Goal: Obtain resource: Download file/media

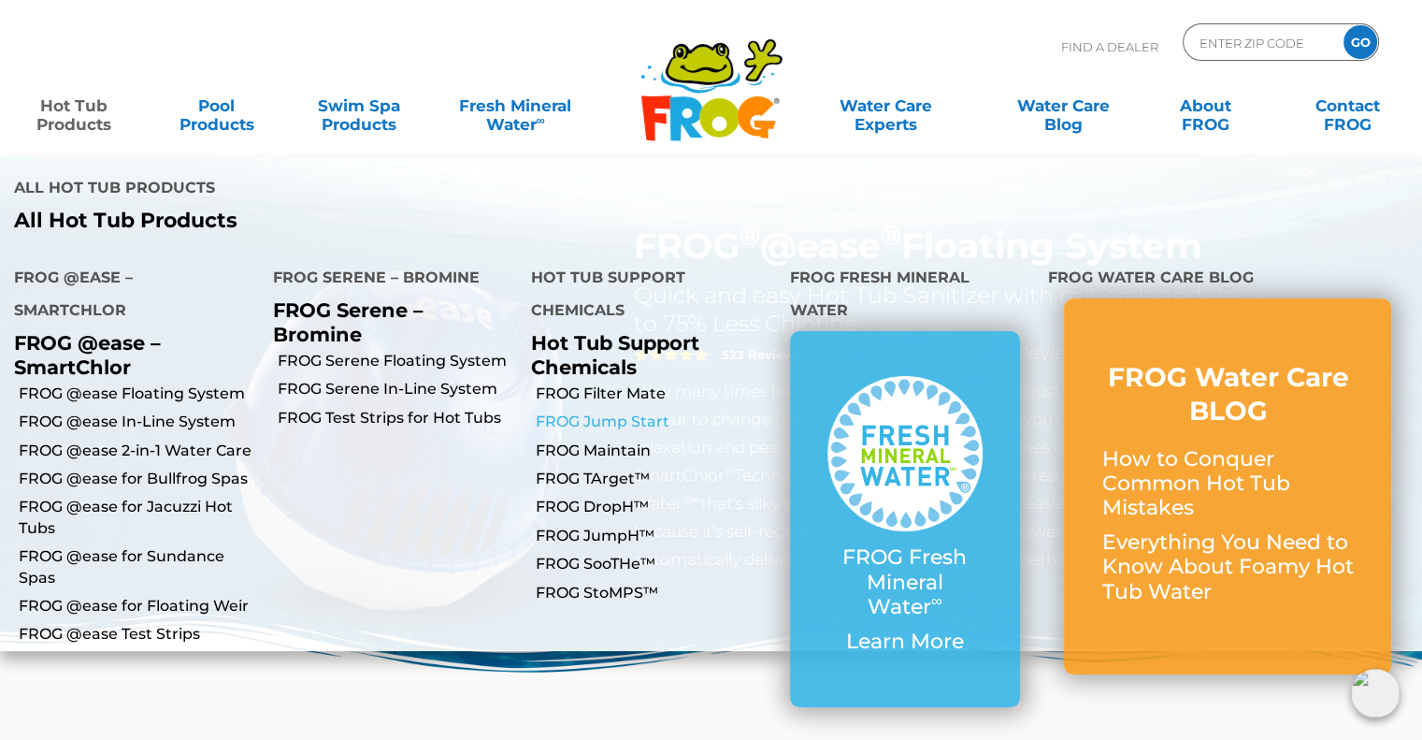
click at [580, 411] on link "FROG Jump Start" at bounding box center [656, 421] width 240 height 21
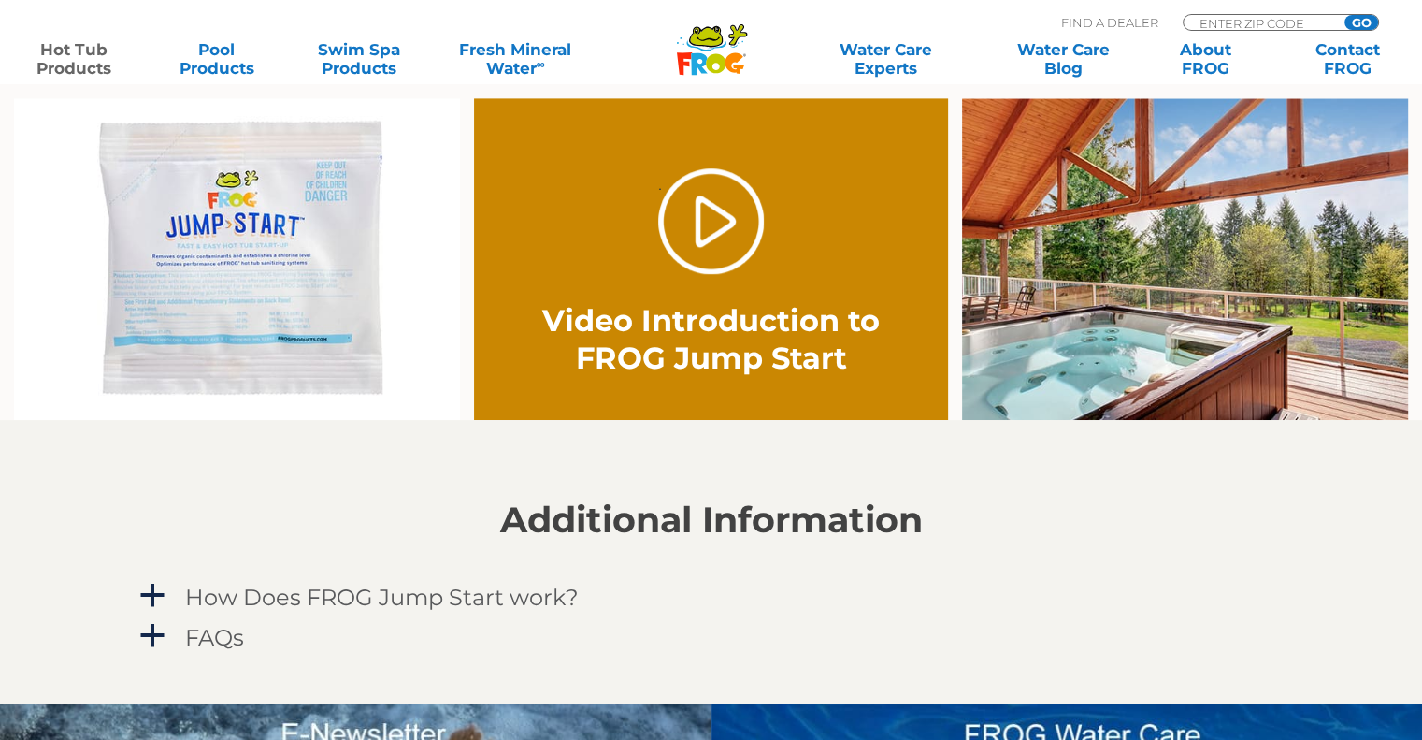
scroll to position [1589, 0]
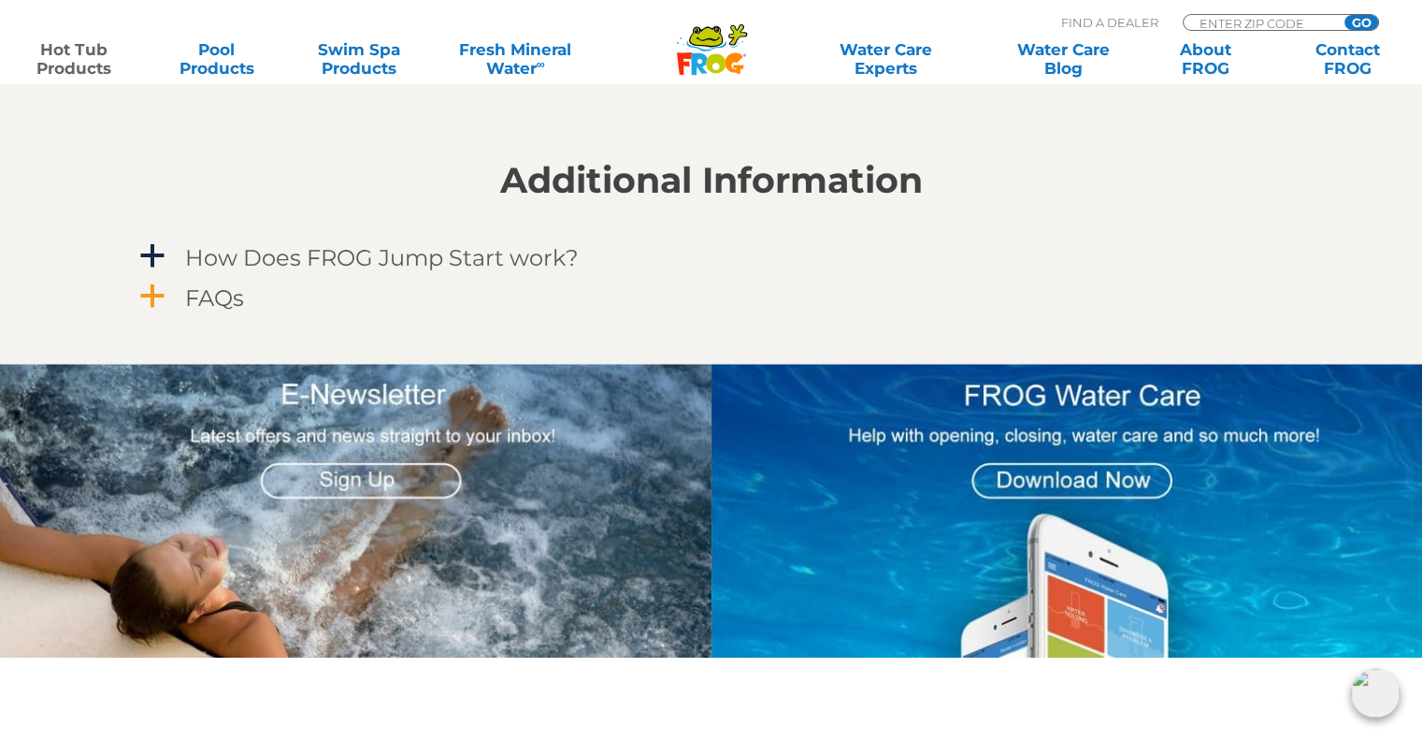
click at [145, 291] on span "a" at bounding box center [152, 296] width 28 height 28
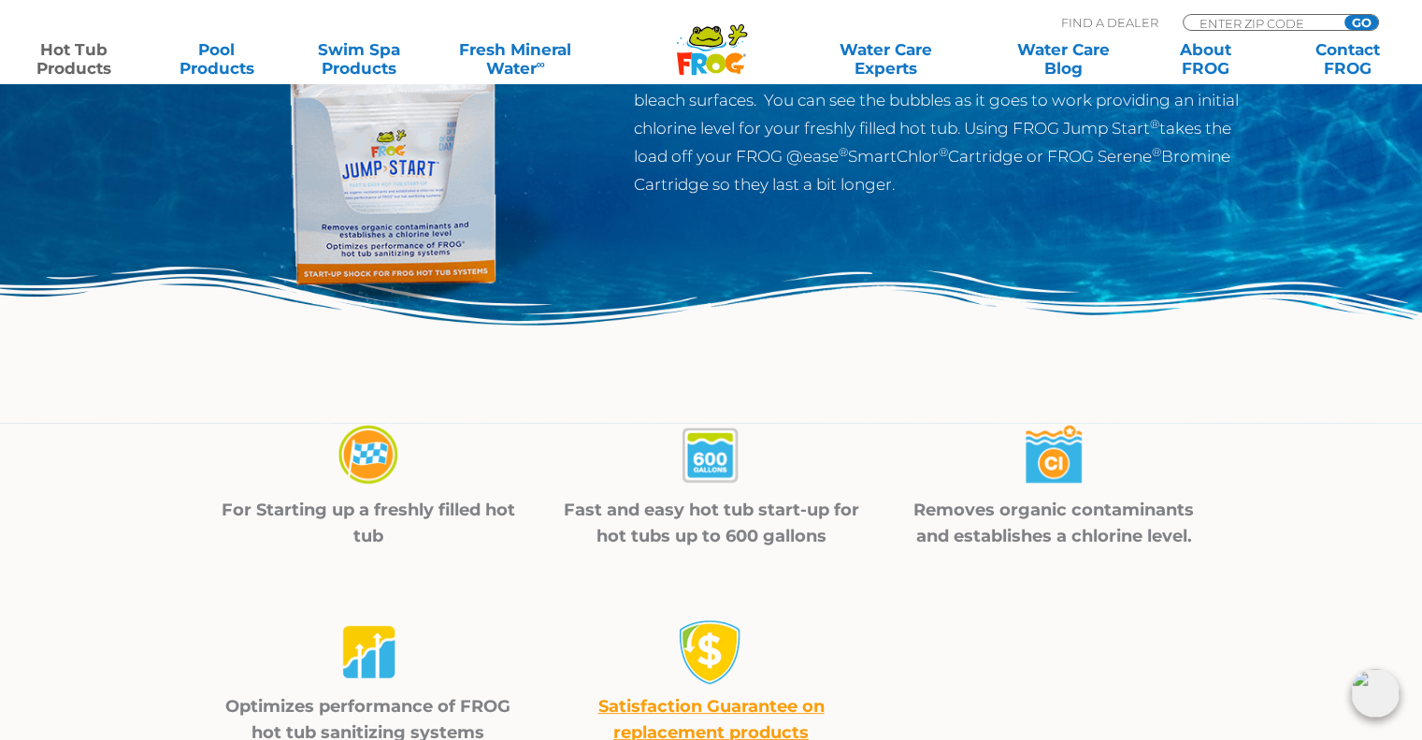
scroll to position [0, 0]
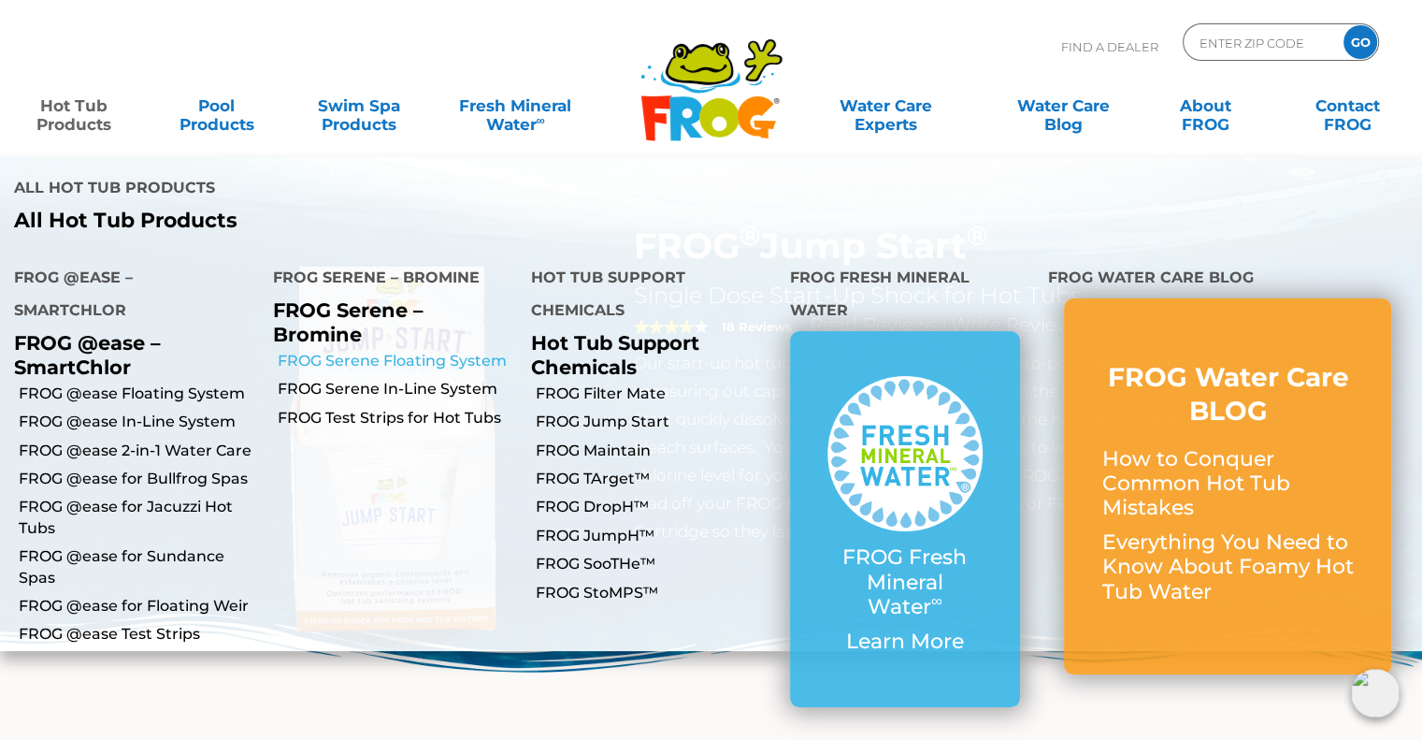
click at [417, 351] on link "FROG Serene Floating System" at bounding box center [398, 361] width 240 height 21
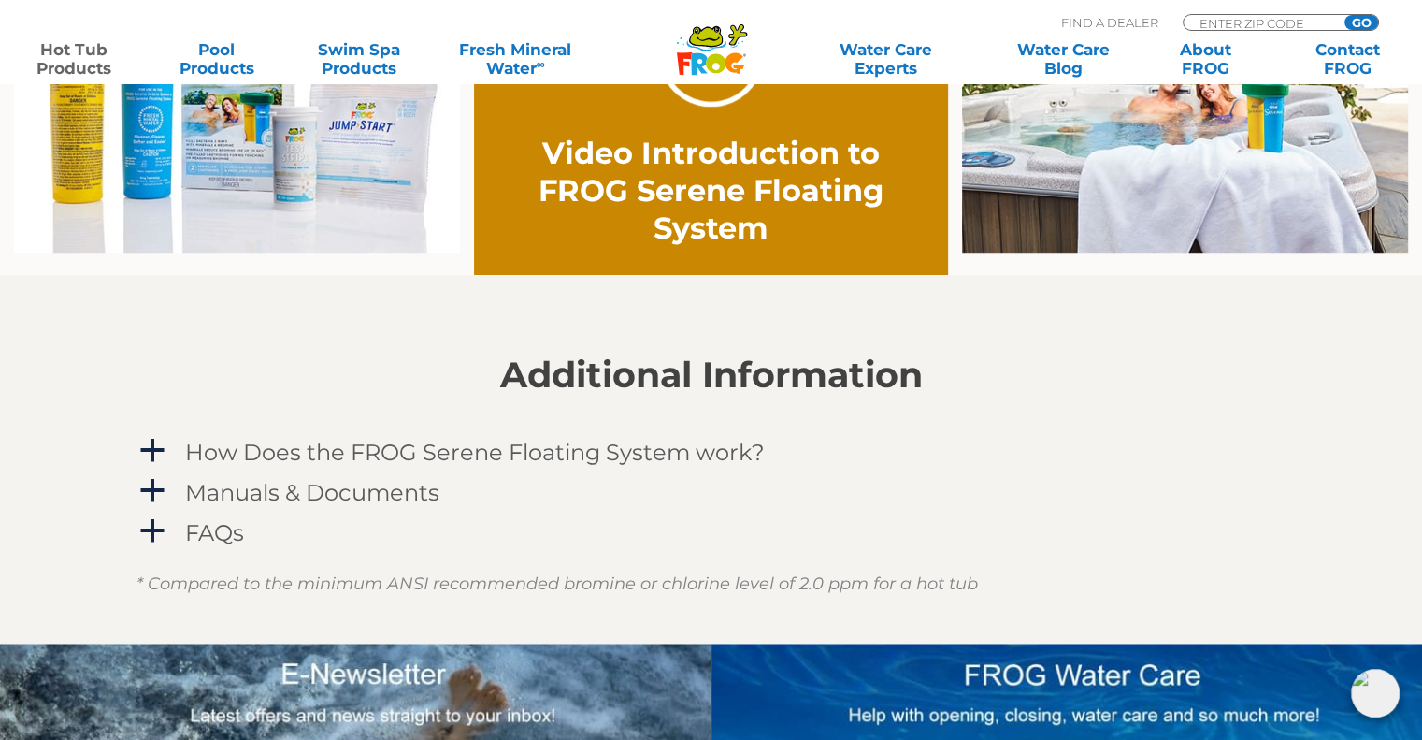
scroll to position [1436, 0]
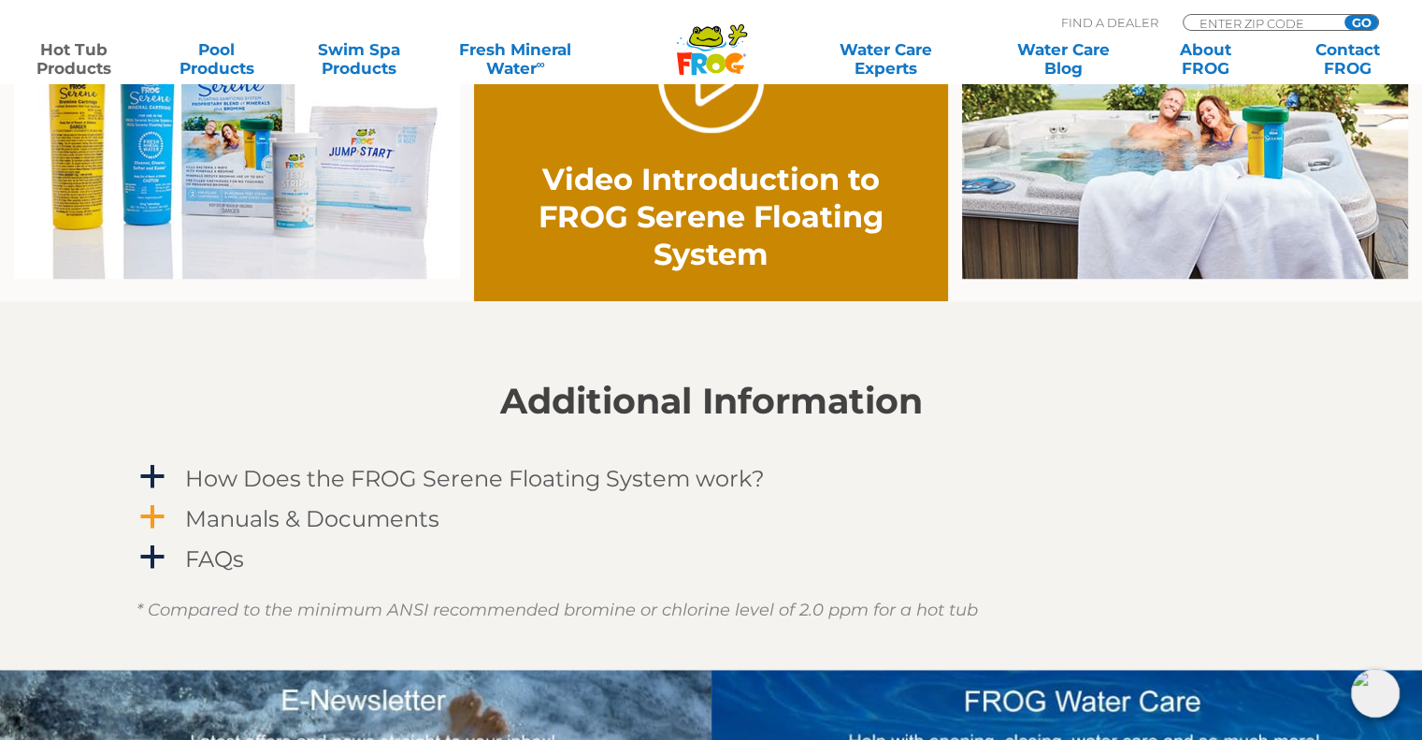
click at [160, 519] on span "a" at bounding box center [152, 517] width 28 height 28
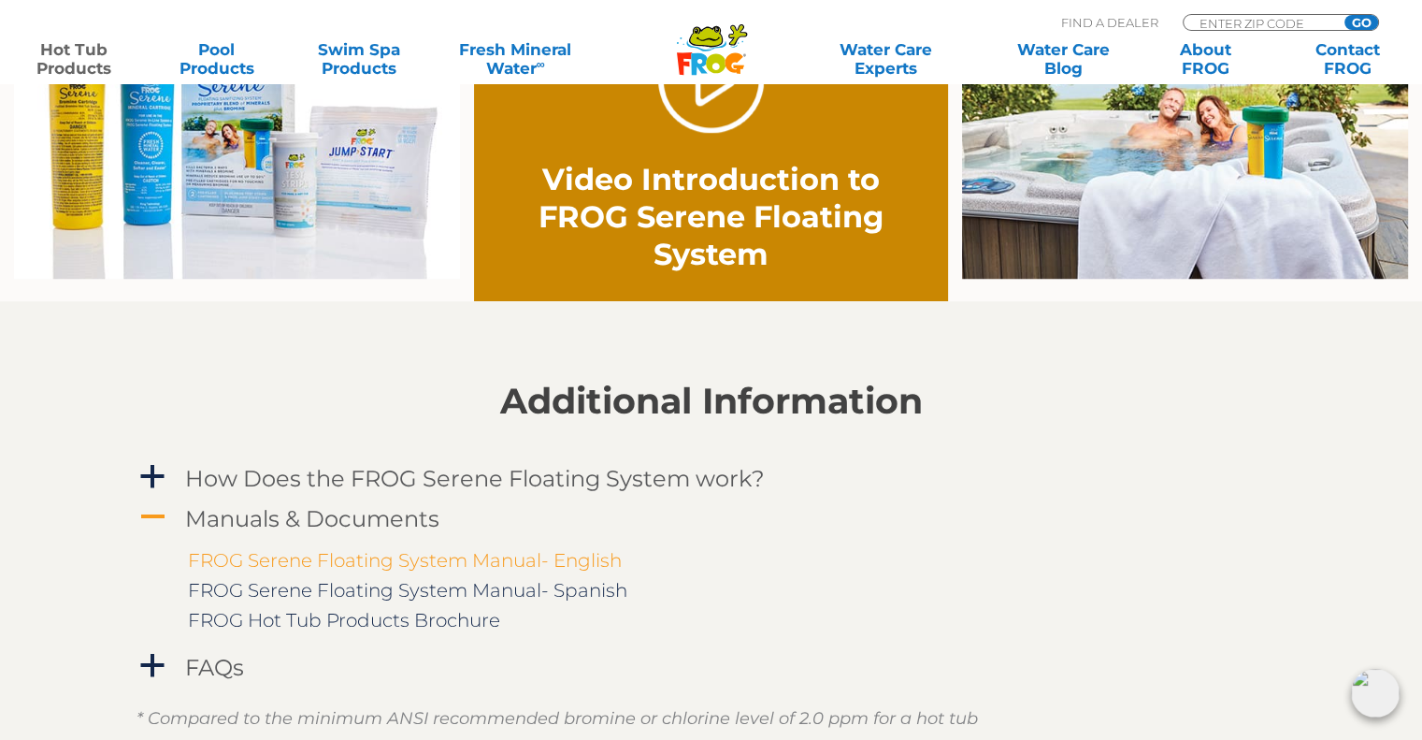
click at [333, 553] on link "FROG Serene Floating System Manual- English" at bounding box center [405, 560] width 434 height 22
